Goal: Information Seeking & Learning: Find specific fact

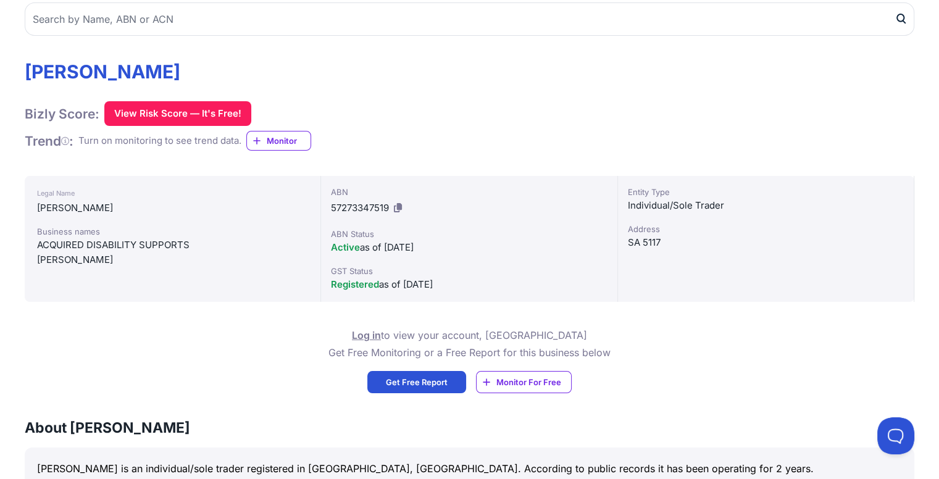
scroll to position [247, 0]
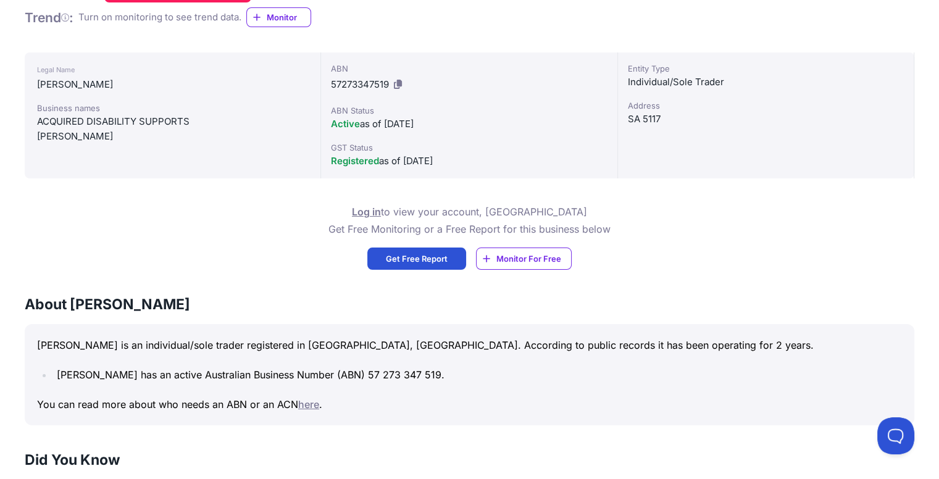
click at [309, 403] on link "here" at bounding box center [308, 404] width 21 height 12
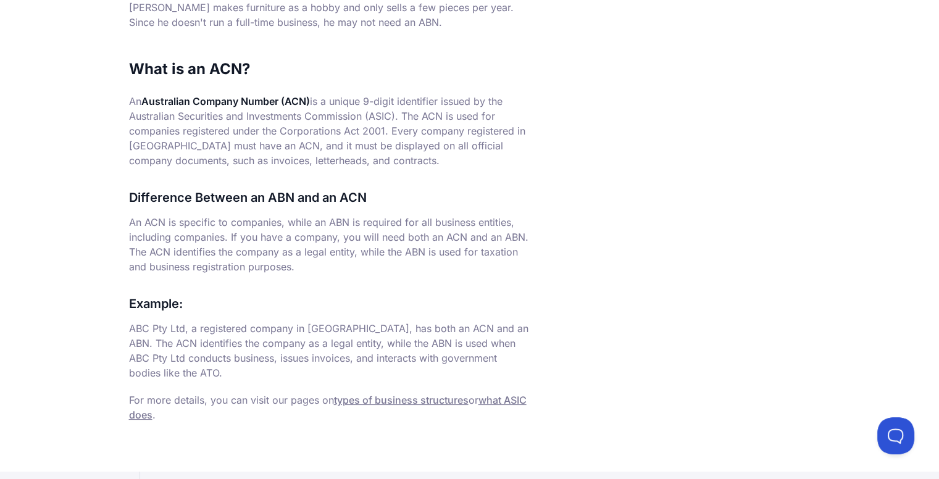
scroll to position [713, 0]
